Goal: Check status: Check status

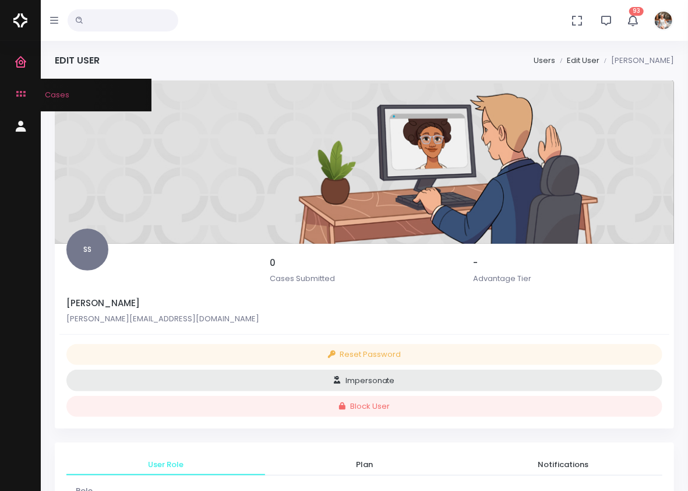
click at [20, 93] on icon "scrollable content" at bounding box center [22, 94] width 16 height 15
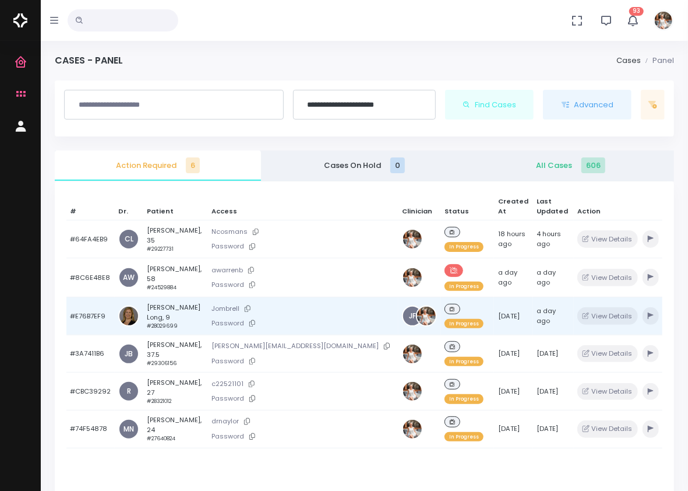
click at [98, 297] on td "#E76B7EF9" at bounding box center [90, 316] width 48 height 38
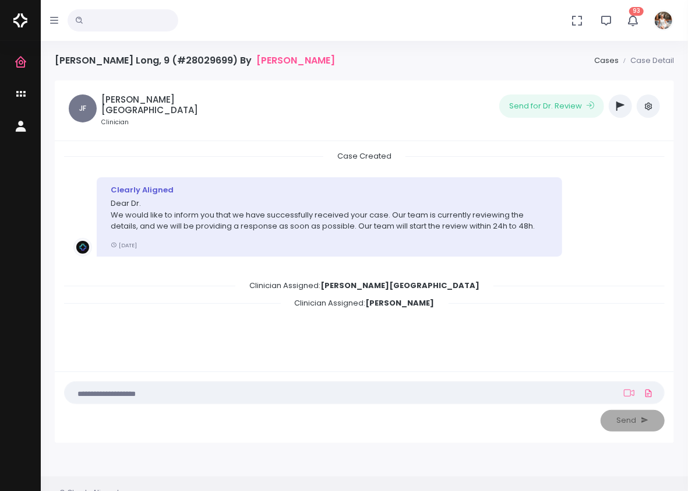
drag, startPoint x: 254, startPoint y: 266, endPoint x: 369, endPoint y: 262, distance: 115.5
click at [0, 0] on div at bounding box center [0, 0] width 0 height 0
click at [0, 0] on button "scrollable content" at bounding box center [0, 0] width 0 height 0
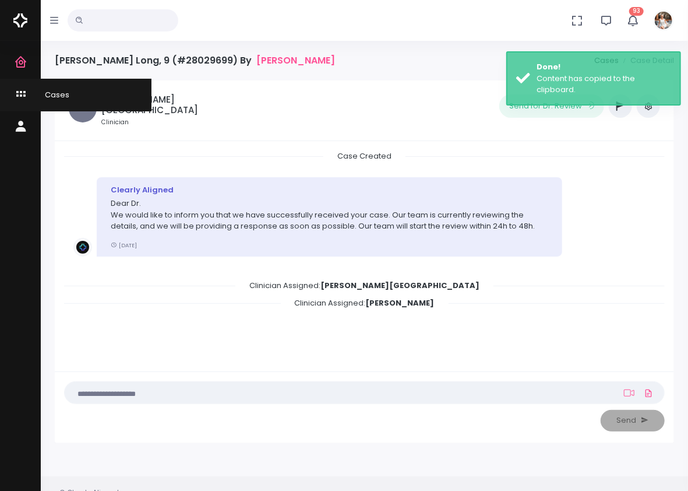
click at [20, 89] on icon "scrollable content" at bounding box center [22, 94] width 16 height 15
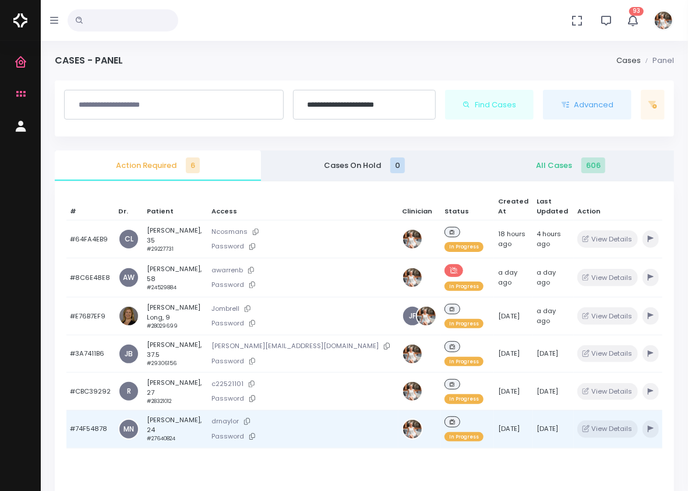
click at [93, 410] on td "#74F54878" at bounding box center [90, 429] width 48 height 38
